Goal: Task Accomplishment & Management: Use online tool/utility

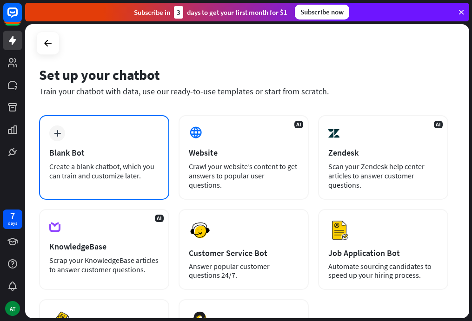
click at [111, 137] on div "plus Blank Bot Create a blank chatbot, which you can train and customize later." at bounding box center [104, 157] width 130 height 85
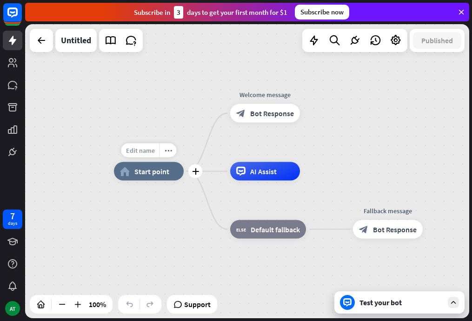
click at [140, 151] on span "Edit name" at bounding box center [140, 150] width 29 height 8
click at [177, 86] on div "home_2 Start point Welcome message block_bot_response Bot Response AI Assist bl…" at bounding box center [247, 171] width 444 height 294
click at [383, 304] on div "Test your bot" at bounding box center [401, 302] width 84 height 9
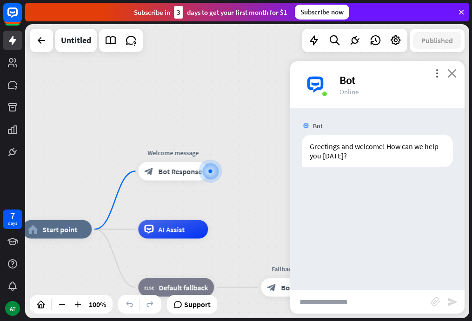
click at [450, 75] on icon "close" at bounding box center [451, 73] width 9 height 9
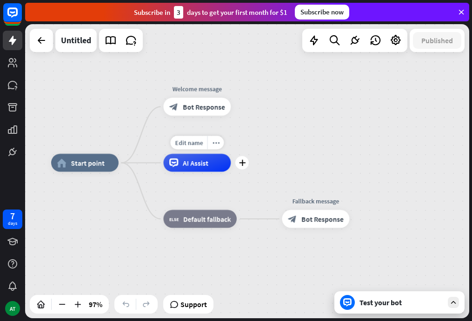
click at [193, 160] on span "AI Assist" at bounding box center [196, 163] width 26 height 9
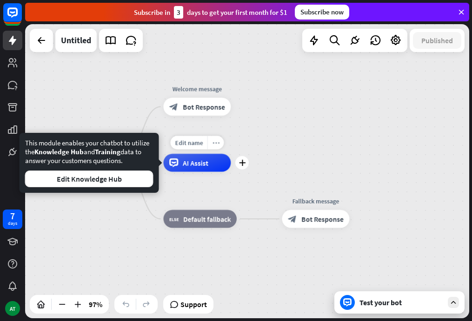
click at [217, 142] on icon "more_horiz" at bounding box center [215, 142] width 7 height 7
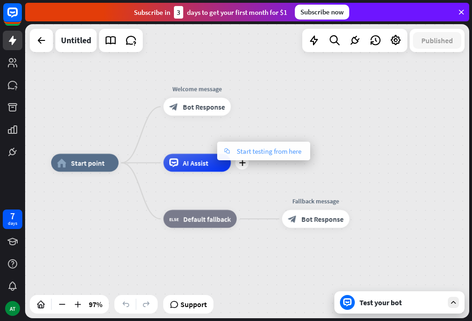
click at [243, 152] on span "Start testing from here" at bounding box center [269, 151] width 65 height 9
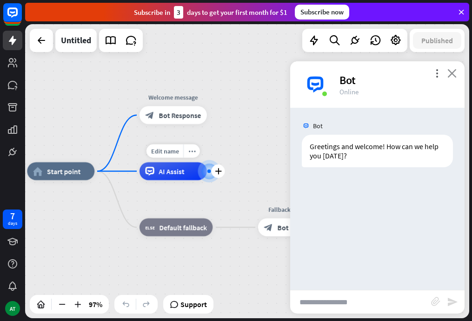
click at [452, 73] on icon "close" at bounding box center [451, 73] width 9 height 9
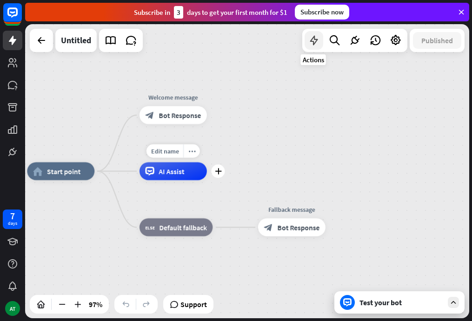
click at [313, 43] on icon at bounding box center [314, 40] width 12 height 12
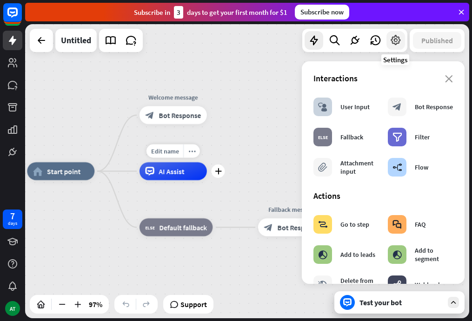
click at [397, 42] on icon at bounding box center [396, 40] width 12 height 12
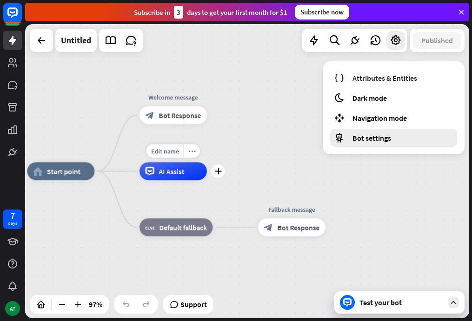
click at [373, 133] on span "Bot settings" at bounding box center [371, 137] width 39 height 9
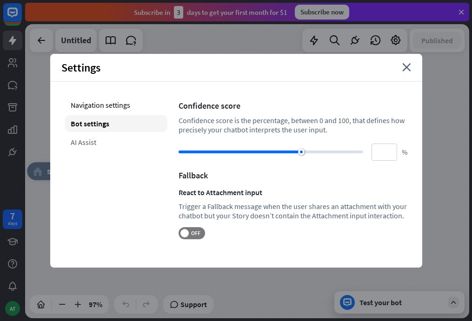
click at [87, 140] on div "AI Assist" at bounding box center [116, 142] width 102 height 17
type input "**"
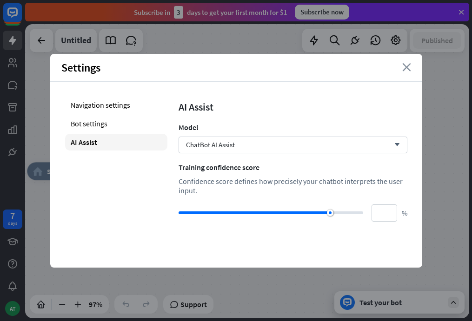
click at [404, 68] on icon "close" at bounding box center [406, 67] width 9 height 8
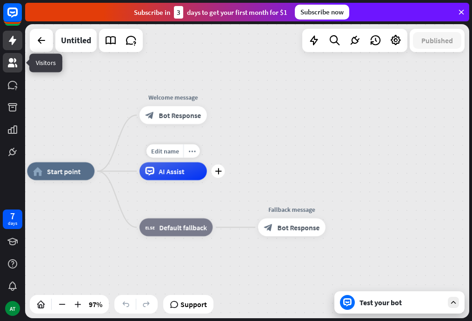
click at [13, 63] on icon at bounding box center [12, 62] width 11 height 11
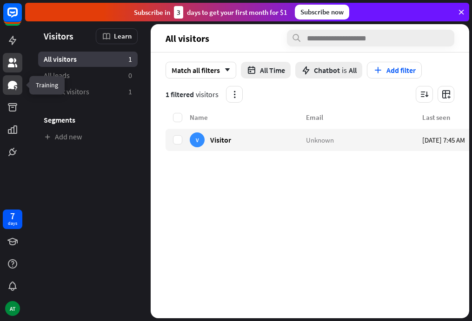
click at [10, 89] on icon at bounding box center [12, 84] width 11 height 11
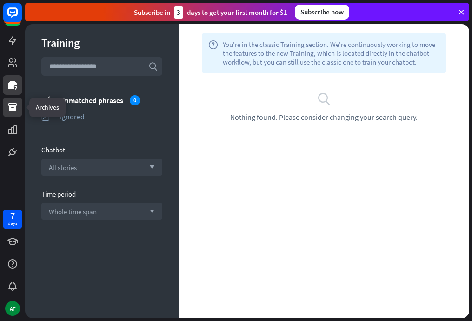
click at [13, 109] on icon at bounding box center [12, 107] width 9 height 8
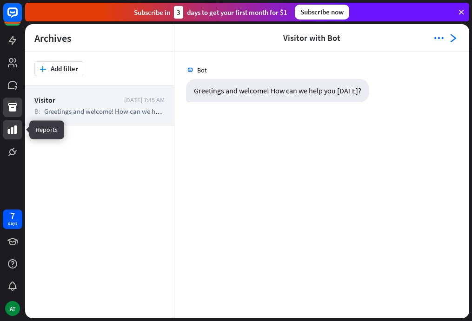
click at [15, 130] on icon at bounding box center [12, 130] width 9 height 8
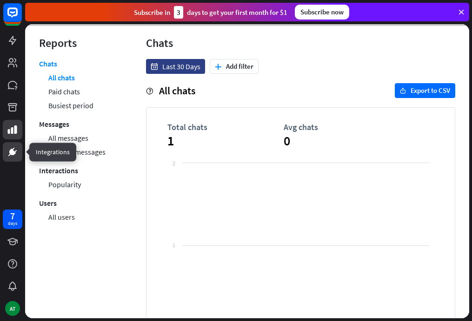
click at [15, 153] on icon at bounding box center [12, 152] width 7 height 7
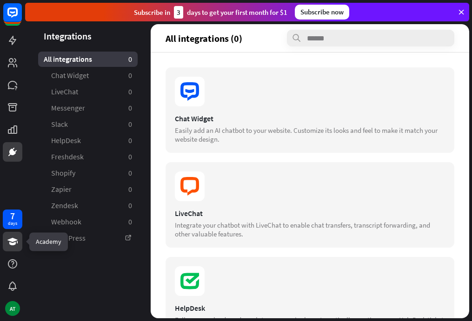
click at [11, 244] on icon at bounding box center [12, 241] width 10 height 7
